Goal: Download file/media

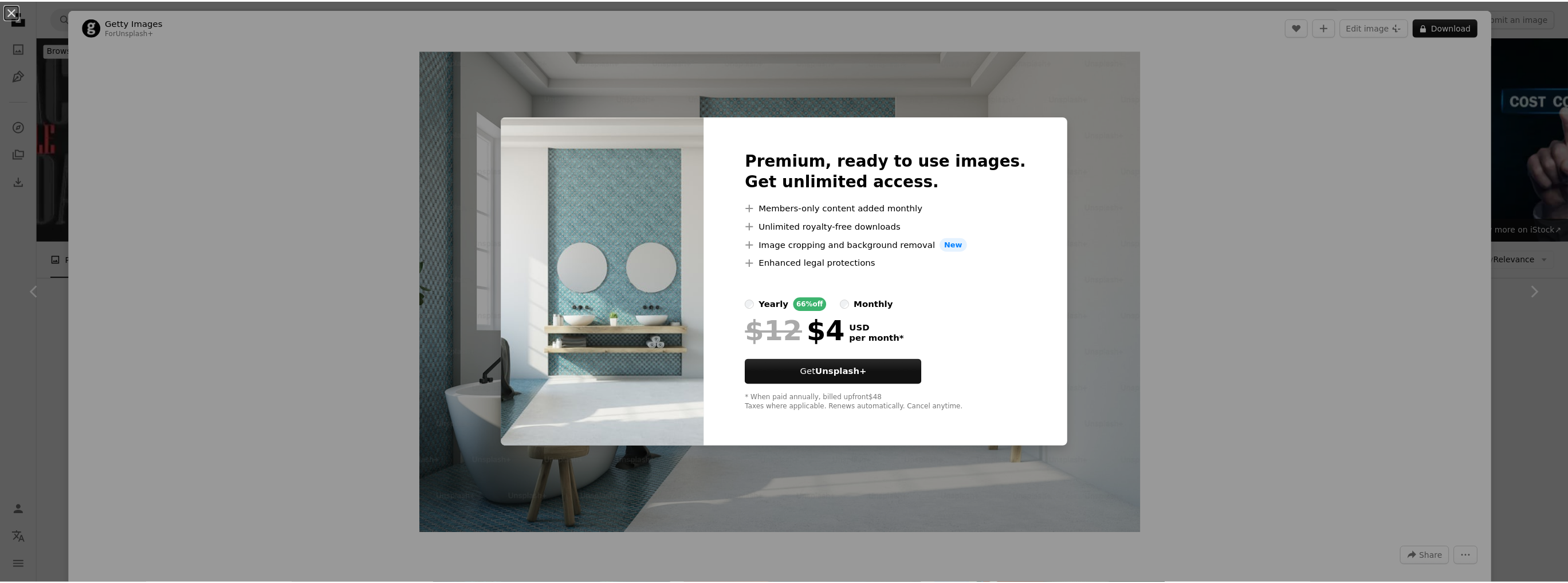
scroll to position [9217, 0]
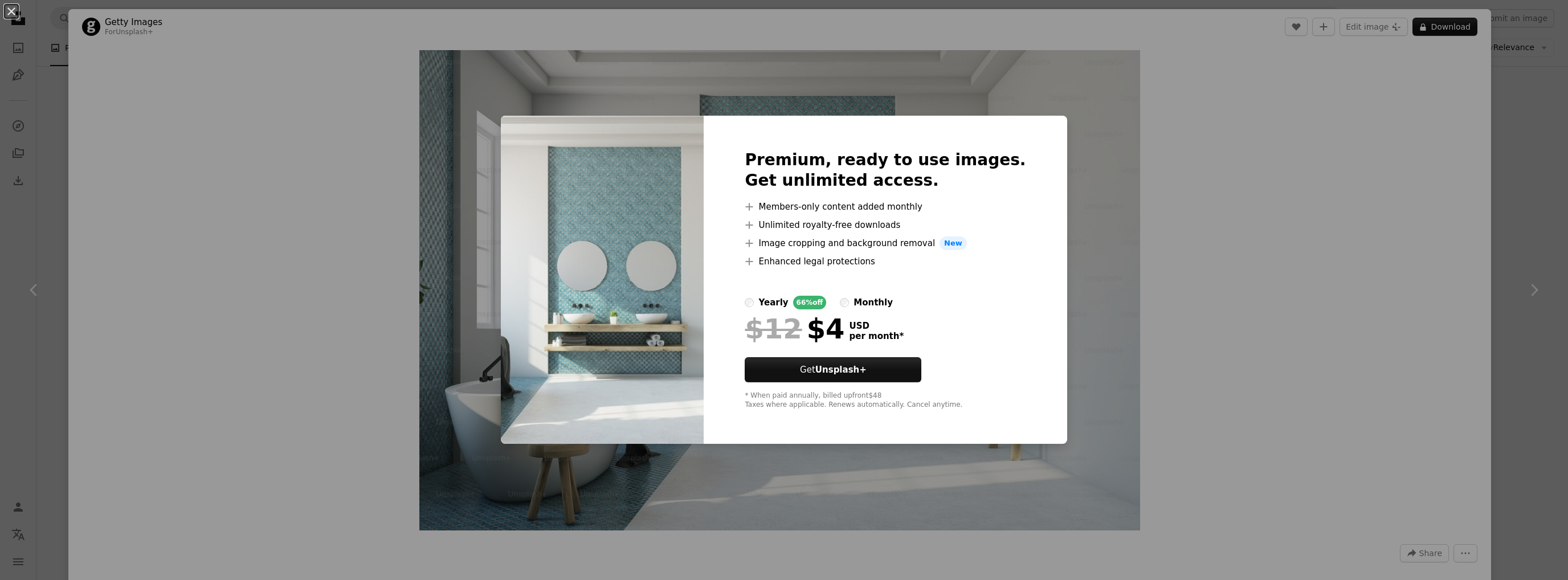
click at [1253, 259] on div "An X shape Premium, ready to use images. Get unlimited access. A plus sign Memb…" at bounding box center [784, 290] width 1568 height 580
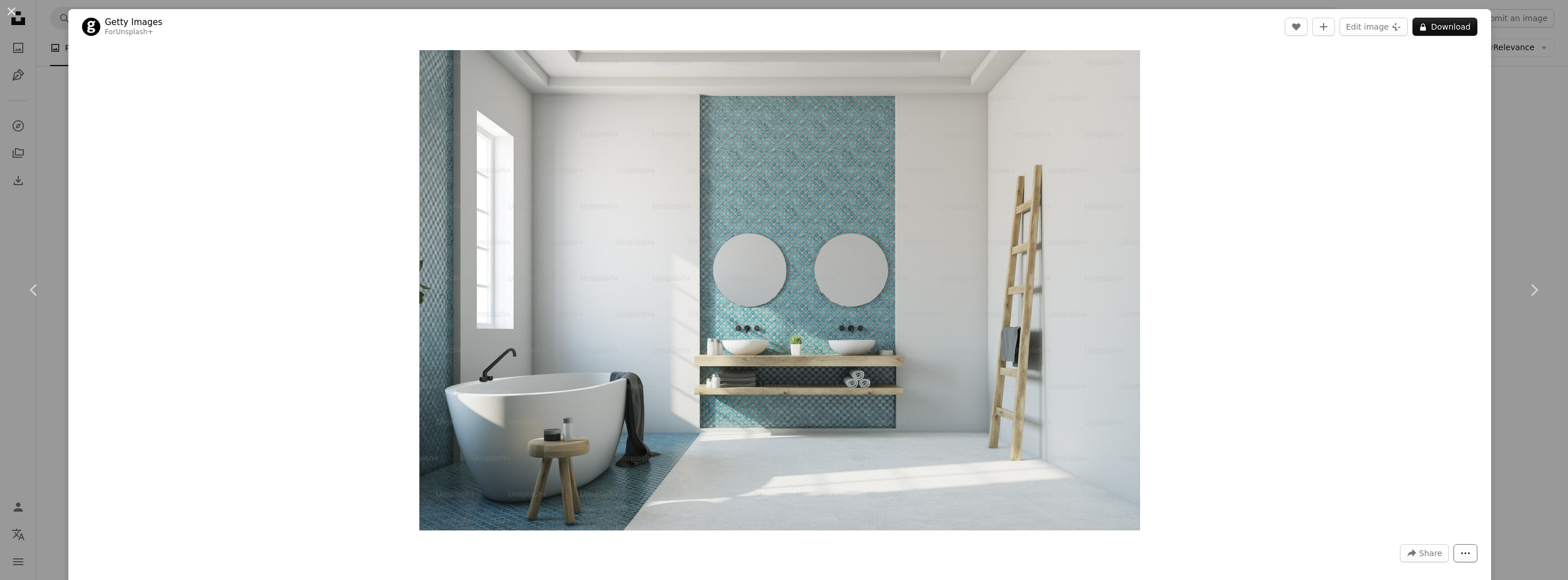
click at [1459, 559] on button "More Actions" at bounding box center [1465, 553] width 24 height 18
click at [1226, 332] on dialog "An X shape Chevron left Chevron right Getty Images For Unsplash+ A heart A plus…" at bounding box center [784, 290] width 1568 height 580
click at [10, 12] on button "An X shape" at bounding box center [11, 11] width 14 height 14
